Goal: Information Seeking & Learning: Check status

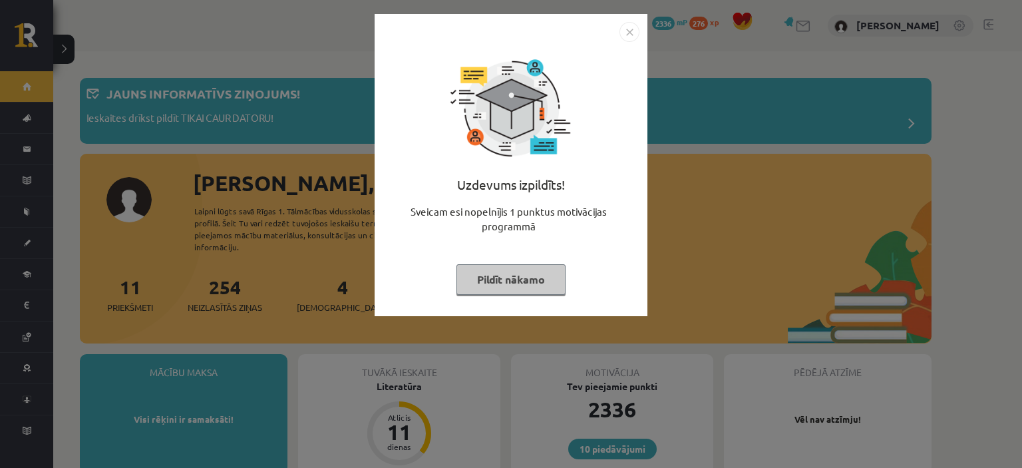
click at [973, 271] on div "Uzdevums izpildīts! Sveicam esi nopelnījis 1 punktus motivācijas programmā Pild…" at bounding box center [511, 234] width 1022 height 468
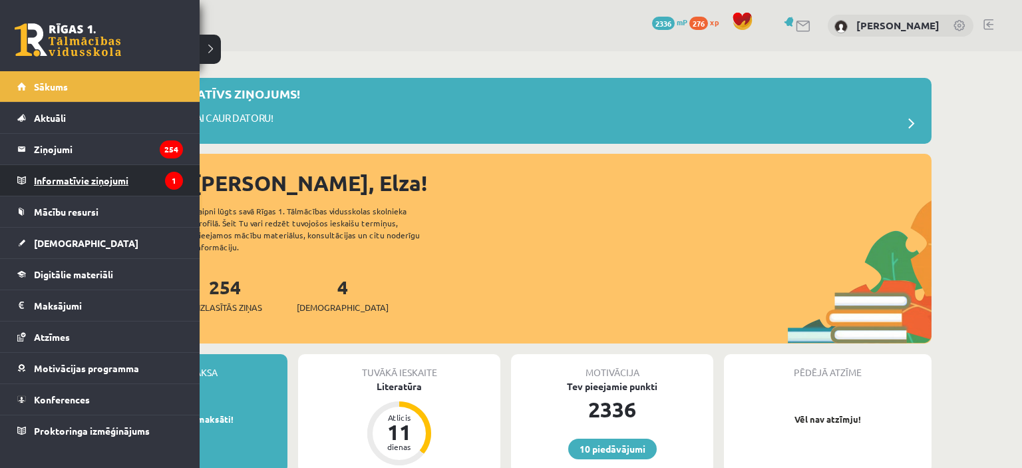
click at [73, 182] on legend "Informatīvie ziņojumi 1" at bounding box center [108, 180] width 149 height 31
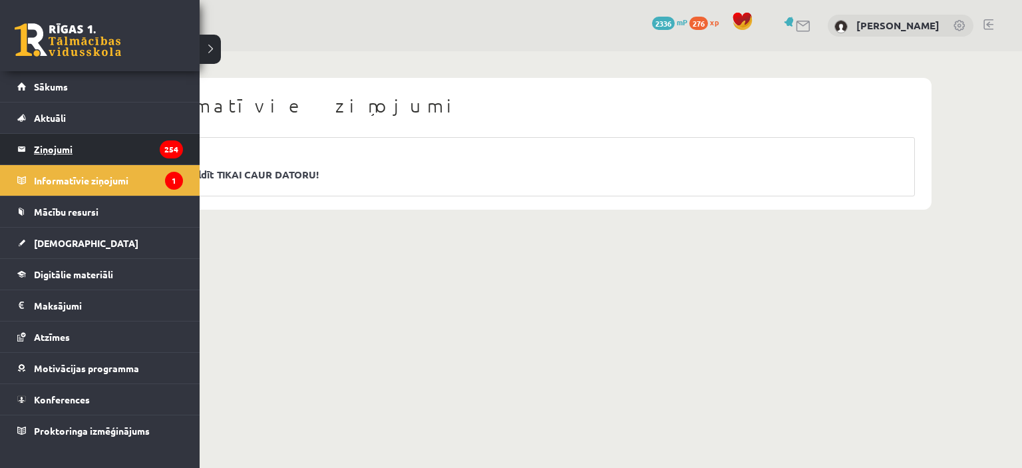
click at [53, 142] on legend "Ziņojumi 254" at bounding box center [108, 149] width 149 height 31
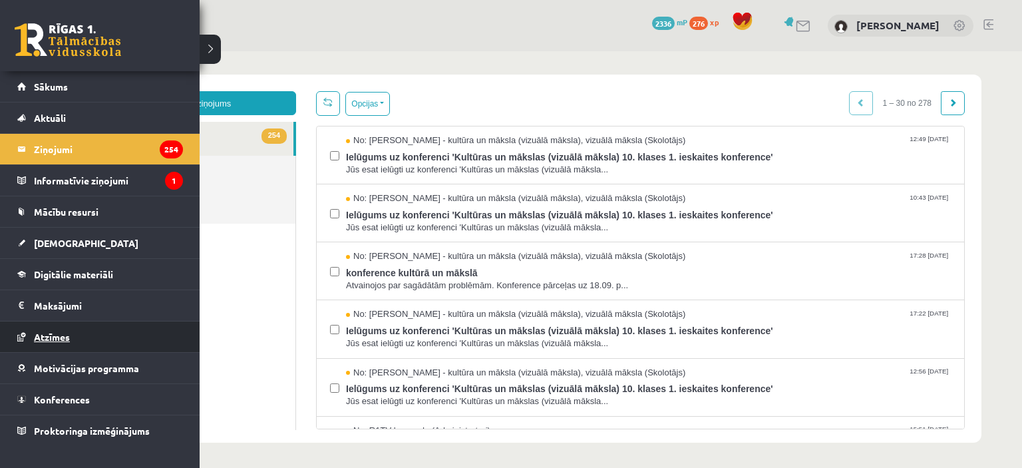
click at [50, 335] on span "Atzīmes" at bounding box center [52, 337] width 36 height 12
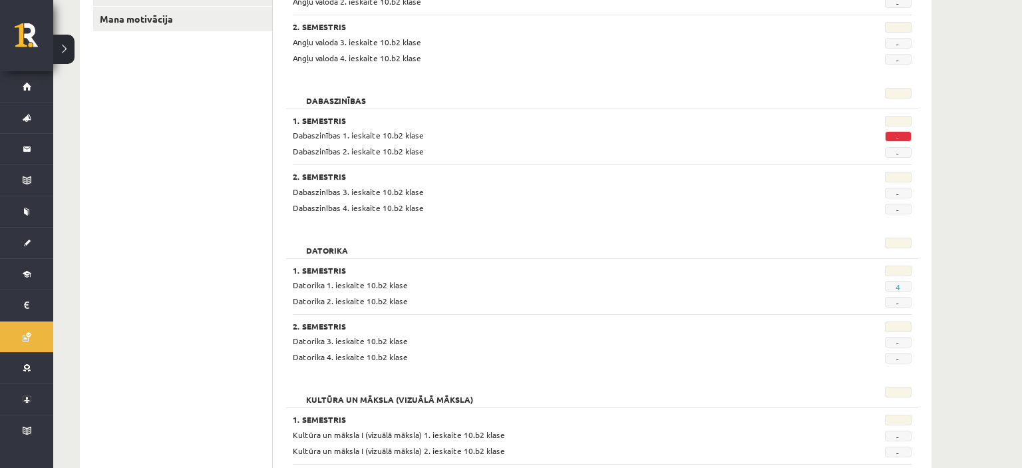
scroll to position [351, 0]
